Goal: Transaction & Acquisition: Purchase product/service

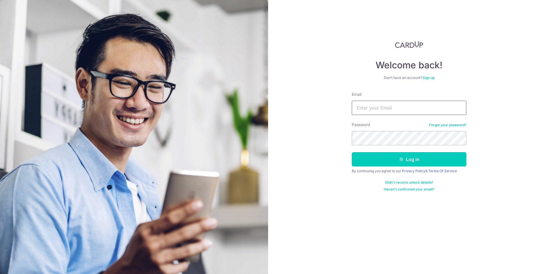
click at [363, 105] on input "Email" at bounding box center [409, 108] width 115 height 14
type input "jiheng.lee@gmail.com"
click at [400, 161] on icon "submit" at bounding box center [401, 159] width 5 height 5
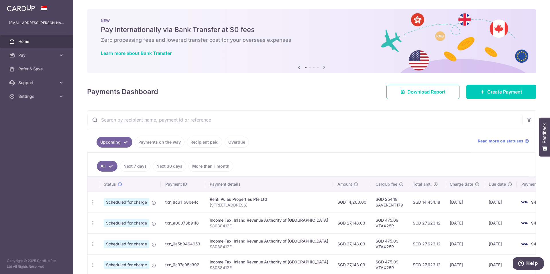
click at [160, 138] on link "Payments on the way" at bounding box center [160, 142] width 50 height 11
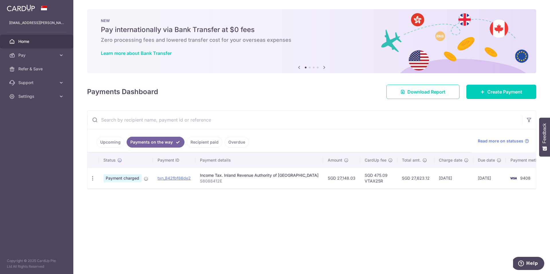
click at [104, 142] on link "Upcoming" at bounding box center [111, 142] width 28 height 11
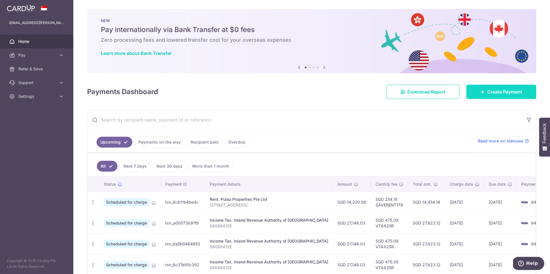
click at [494, 94] on span "Create Payment" at bounding box center [504, 92] width 35 height 7
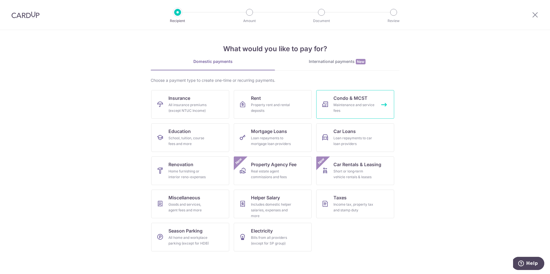
click at [365, 101] on span "Condo & MCST" at bounding box center [351, 98] width 34 height 7
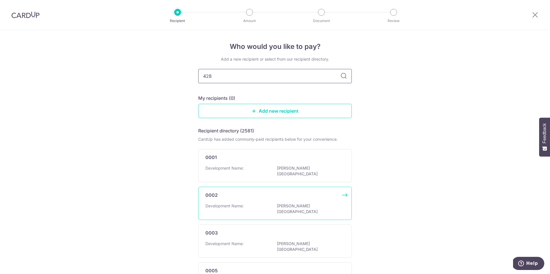
type input "4288"
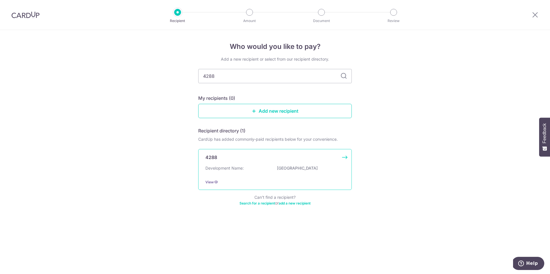
click at [345, 158] on div "4288 Development Name: LEEDON HEIGHTS View" at bounding box center [275, 169] width 154 height 41
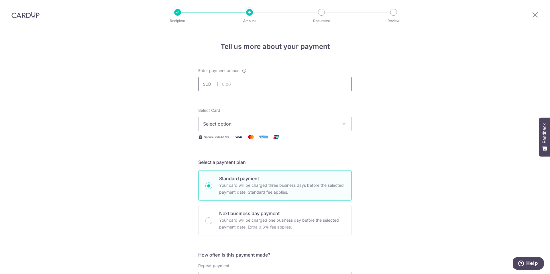
click at [219, 88] on input "text" at bounding box center [275, 84] width 154 height 14
click at [174, 15] on div at bounding box center [177, 12] width 7 height 7
click at [176, 13] on div at bounding box center [177, 12] width 7 height 7
click at [184, 15] on li "Amount" at bounding box center [217, 12] width 72 height 7
click at [183, 20] on p "Recipient" at bounding box center [177, 21] width 42 height 6
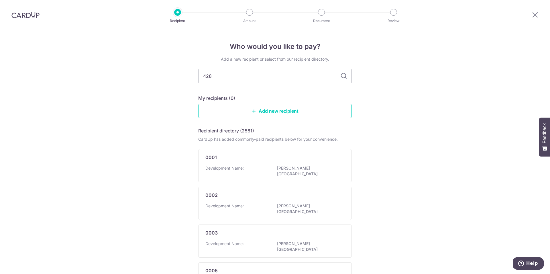
type input "4288"
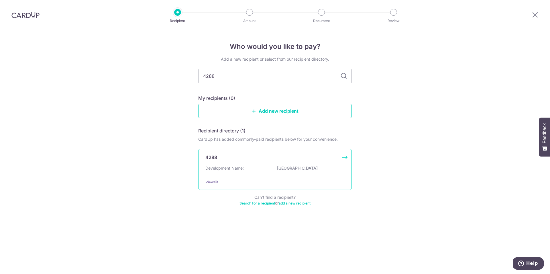
click at [211, 185] on div "View" at bounding box center [274, 182] width 139 height 6
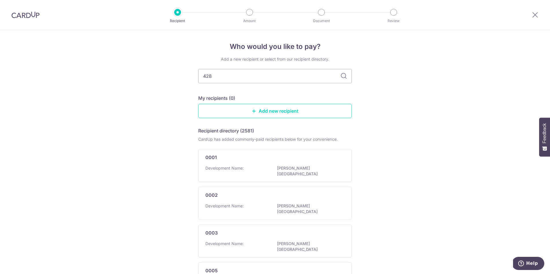
type input "4288"
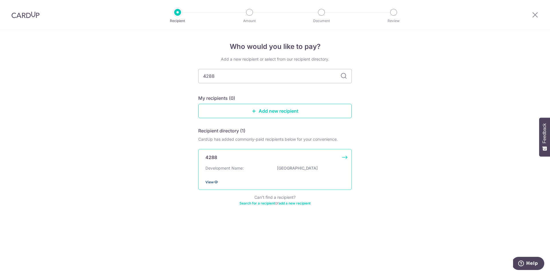
click at [213, 183] on span "View" at bounding box center [209, 182] width 8 height 4
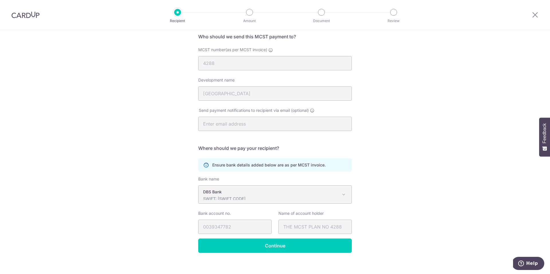
scroll to position [51, 0]
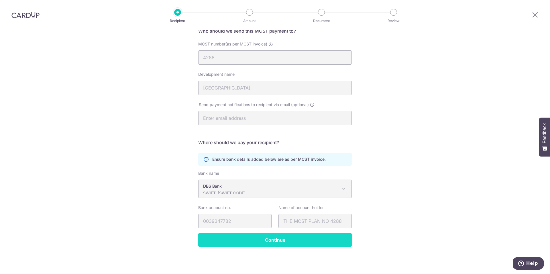
click at [295, 239] on input "Continue" at bounding box center [275, 240] width 154 height 14
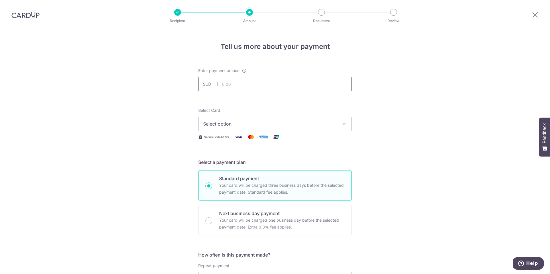
click at [229, 83] on input "text" at bounding box center [275, 84] width 154 height 14
type input "1,659.03"
click at [254, 123] on span "Select option" at bounding box center [270, 124] width 134 height 7
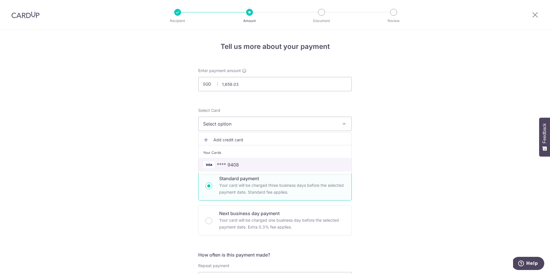
click at [229, 164] on span "**** 9408" at bounding box center [228, 165] width 22 height 7
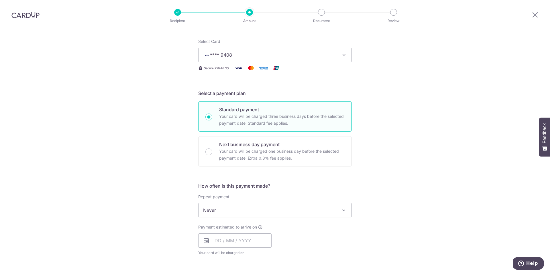
scroll to position [88, 0]
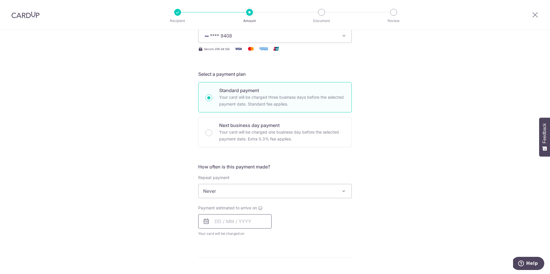
click at [214, 222] on input "text" at bounding box center [234, 222] width 73 height 14
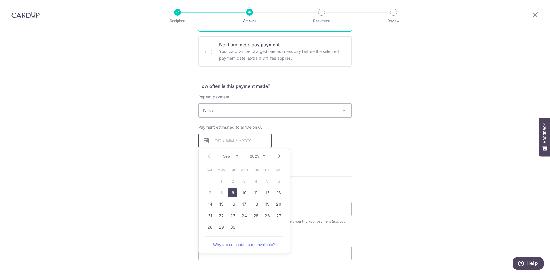
scroll to position [180, 0]
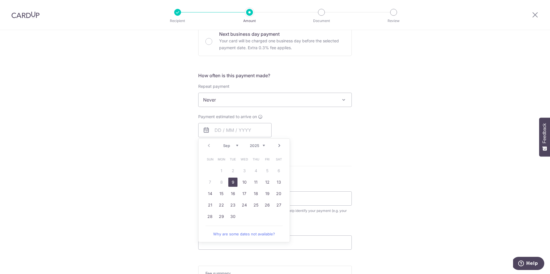
click at [229, 183] on link "9" at bounding box center [232, 182] width 9 height 9
type input "09/09/2025"
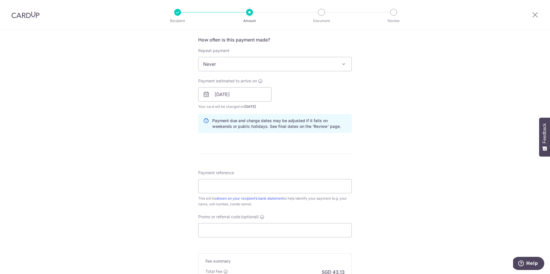
scroll to position [223, 0]
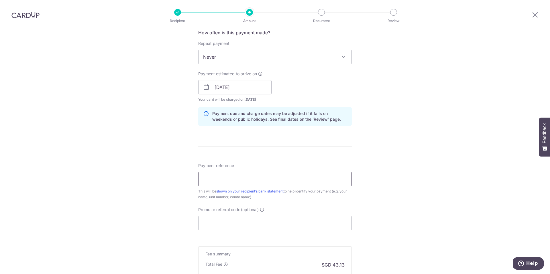
click at [255, 184] on input "Payment reference" at bounding box center [275, 179] width 154 height 14
paste input "151052/092025"
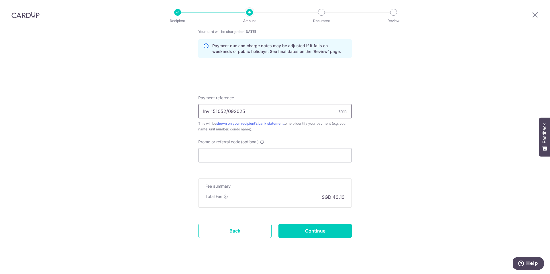
scroll to position [297, 0]
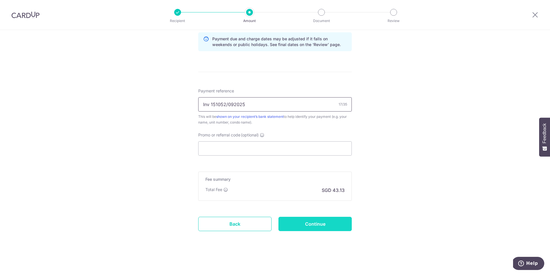
type input "Inv 151052/092025"
click at [311, 227] on input "Continue" at bounding box center [315, 224] width 73 height 14
type input "Create Schedule"
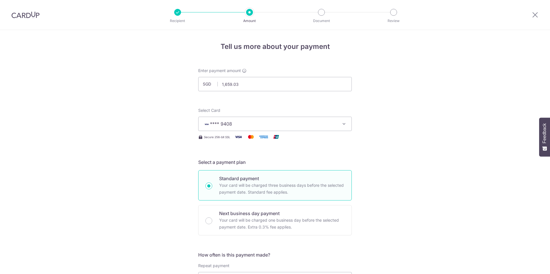
scroll to position [305, 0]
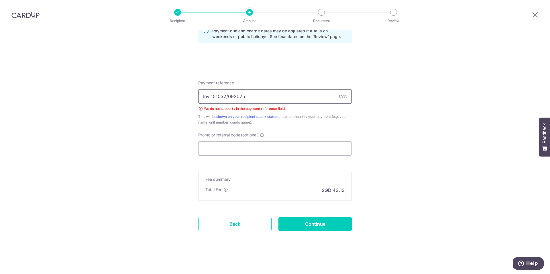
click at [226, 95] on input "Inv 151052/092025" at bounding box center [275, 96] width 154 height 14
type input "Inv 151052 092025"
click at [323, 226] on input "Continue" at bounding box center [315, 224] width 73 height 14
type input "Create Schedule"
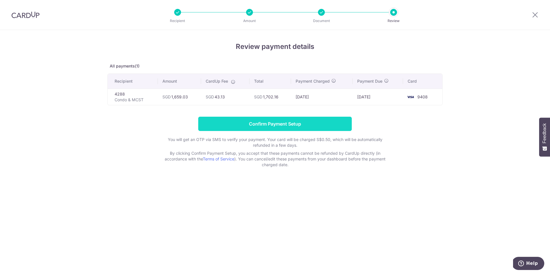
click at [265, 121] on input "Confirm Payment Setup" at bounding box center [275, 124] width 154 height 14
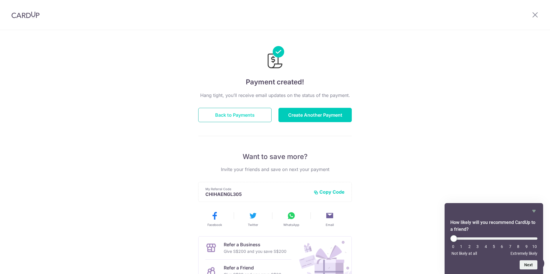
click at [226, 119] on button "Back to Payments" at bounding box center [234, 115] width 73 height 14
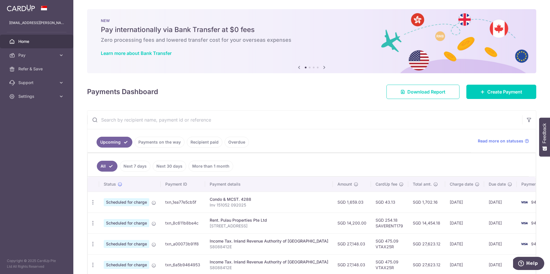
click at [162, 145] on link "Payments on the way" at bounding box center [160, 142] width 50 height 11
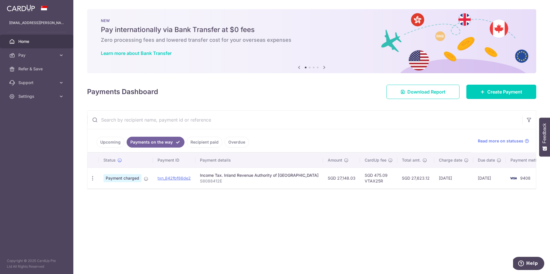
click at [197, 145] on link "Recipient paid" at bounding box center [205, 142] width 36 height 11
